Goal: Obtain resource: Obtain resource

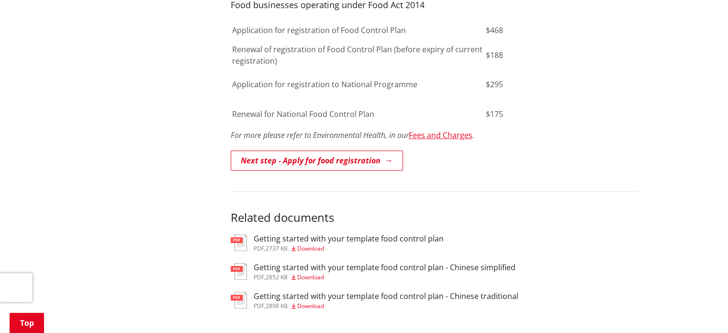
scroll to position [766, 0]
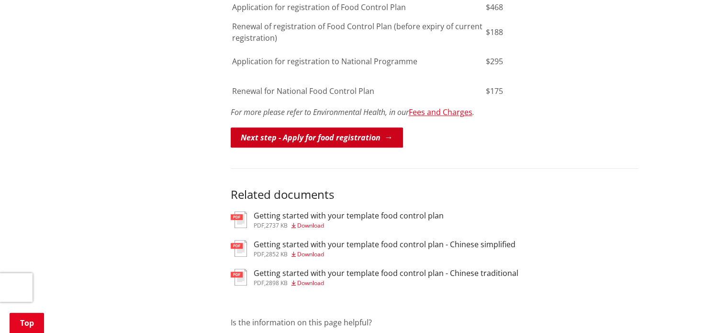
click at [294, 127] on link "Next step - Apply for food registration" at bounding box center [317, 137] width 172 height 20
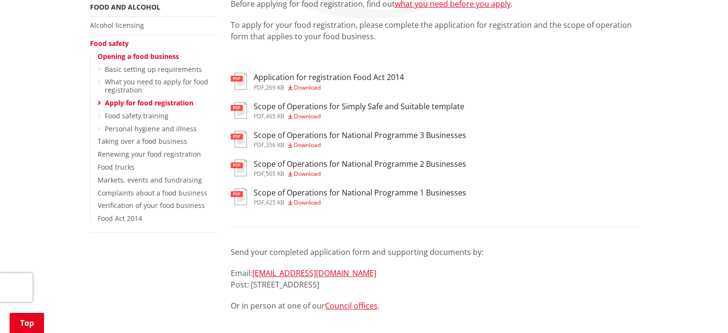
scroll to position [191, 0]
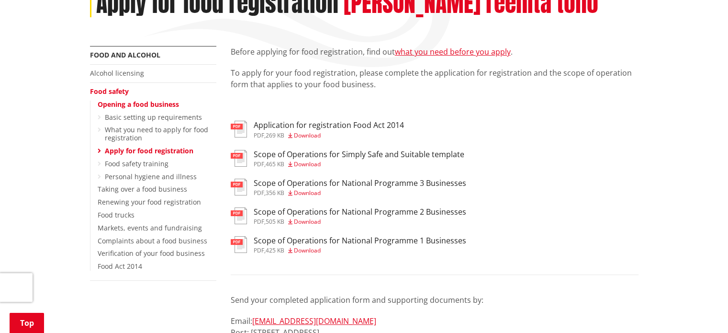
click at [356, 121] on h3 "Application for registration Food Act 2014" at bounding box center [329, 125] width 150 height 9
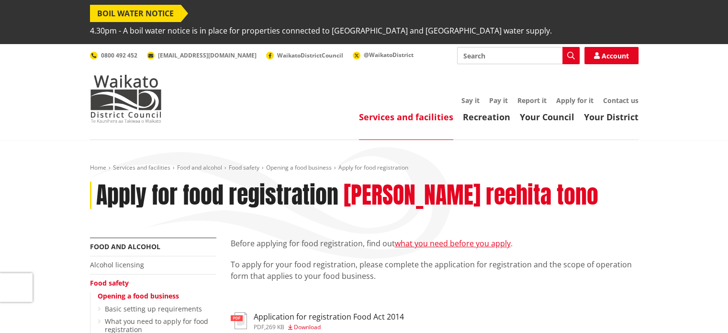
scroll to position [191, 0]
